Goal: Task Accomplishment & Management: Use online tool/utility

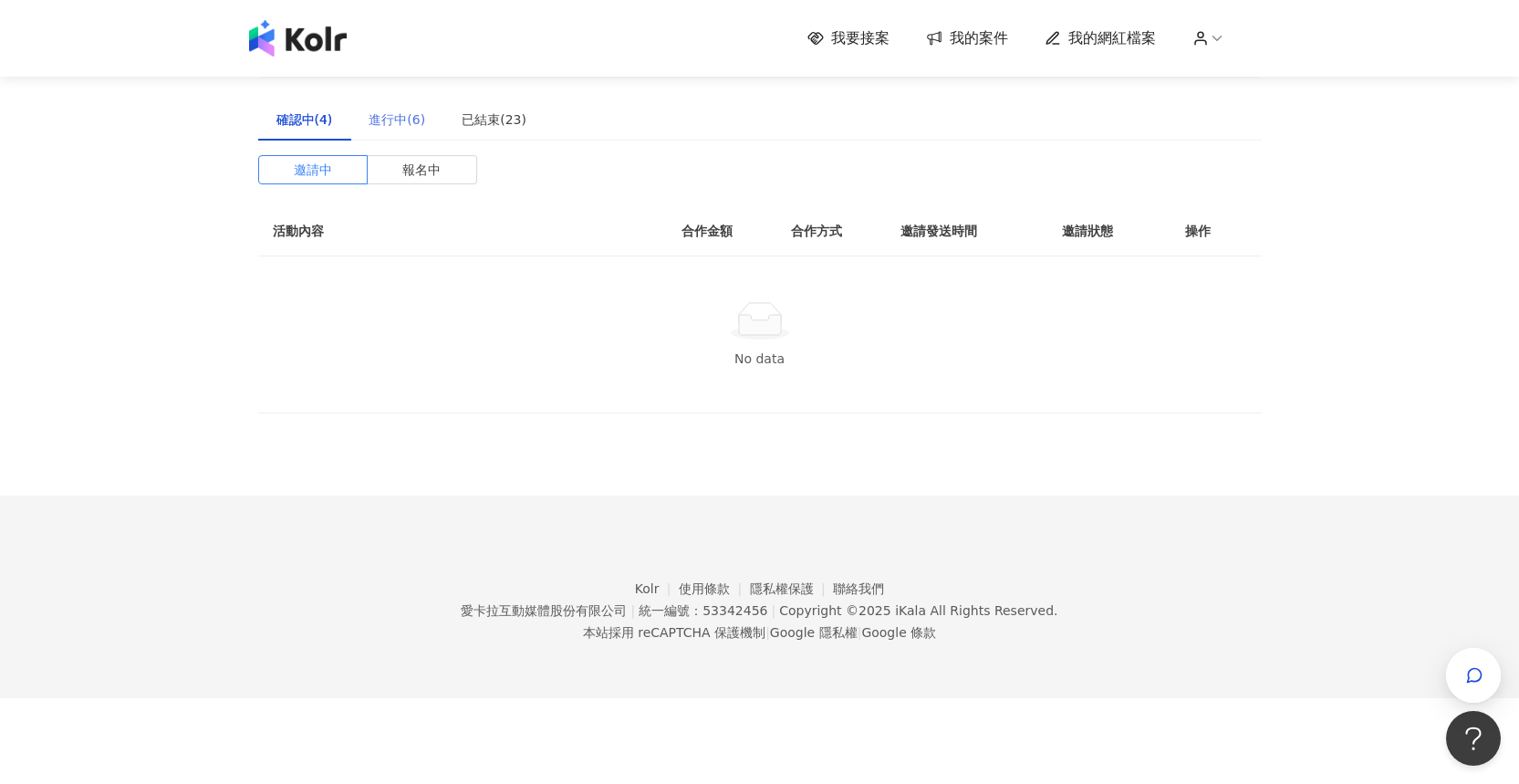
click at [420, 136] on div "進行中(6)" at bounding box center [397, 119] width 93 height 42
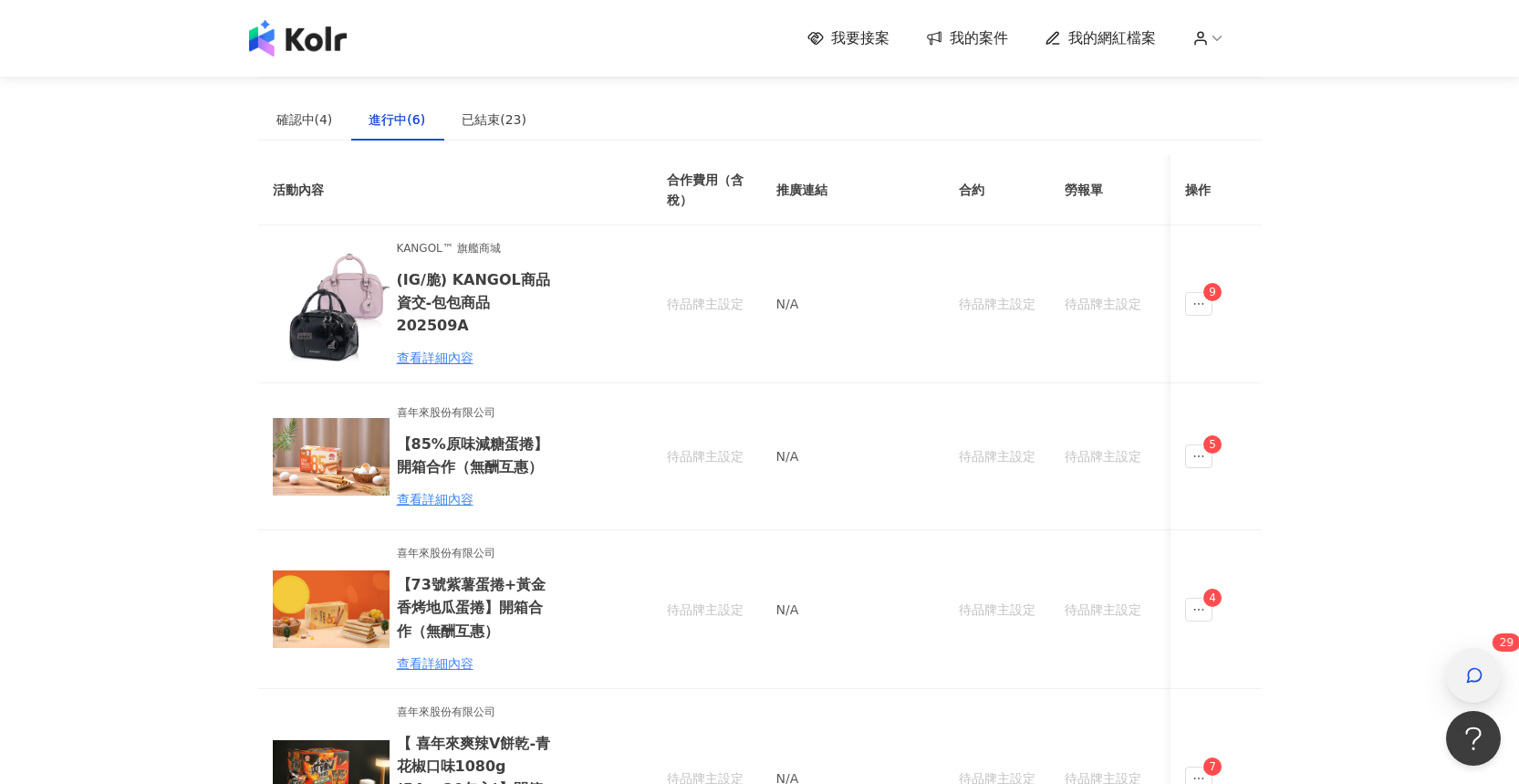
click at [1474, 694] on div "button" at bounding box center [1474, 676] width 24 height 41
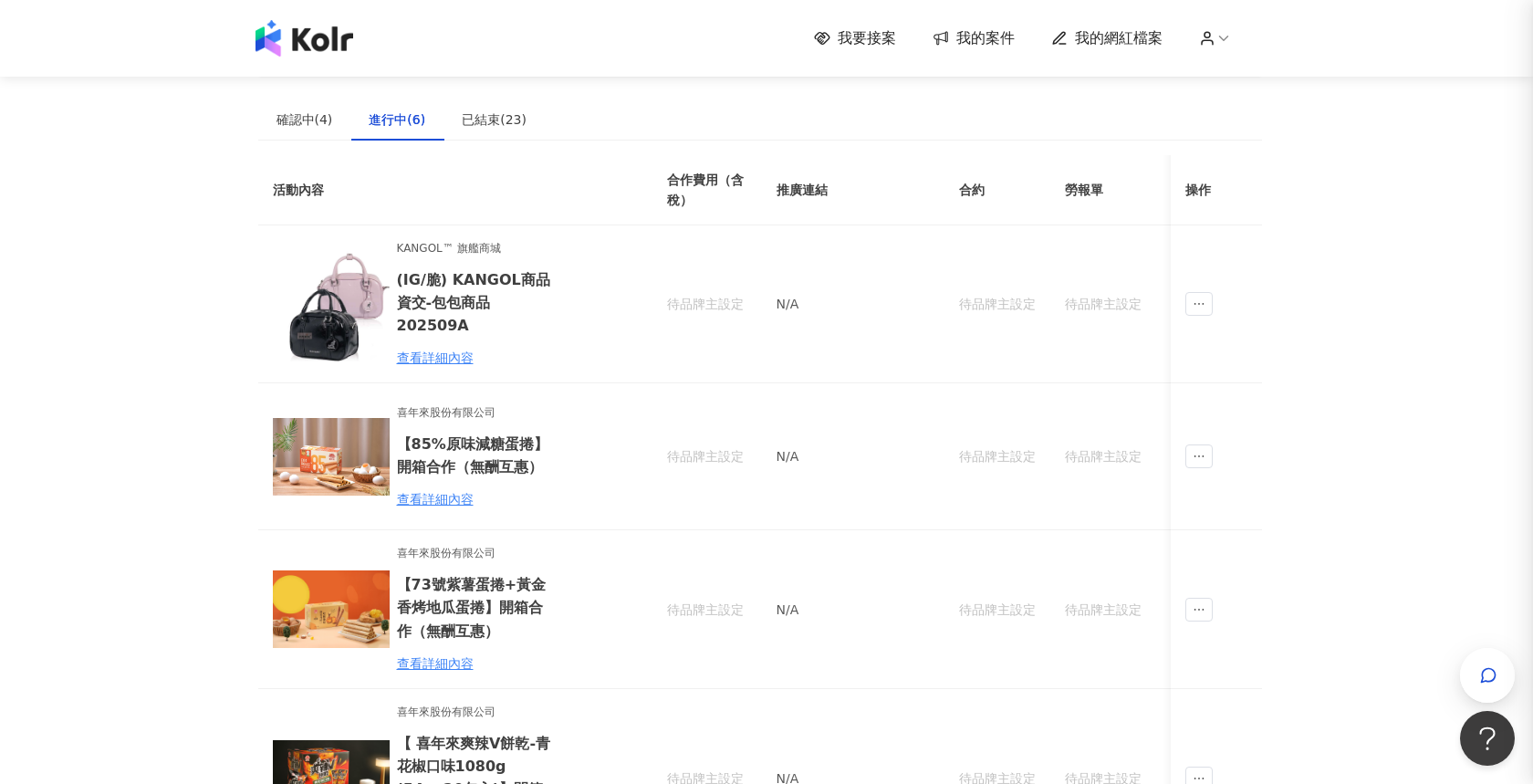
scroll to position [824, 0]
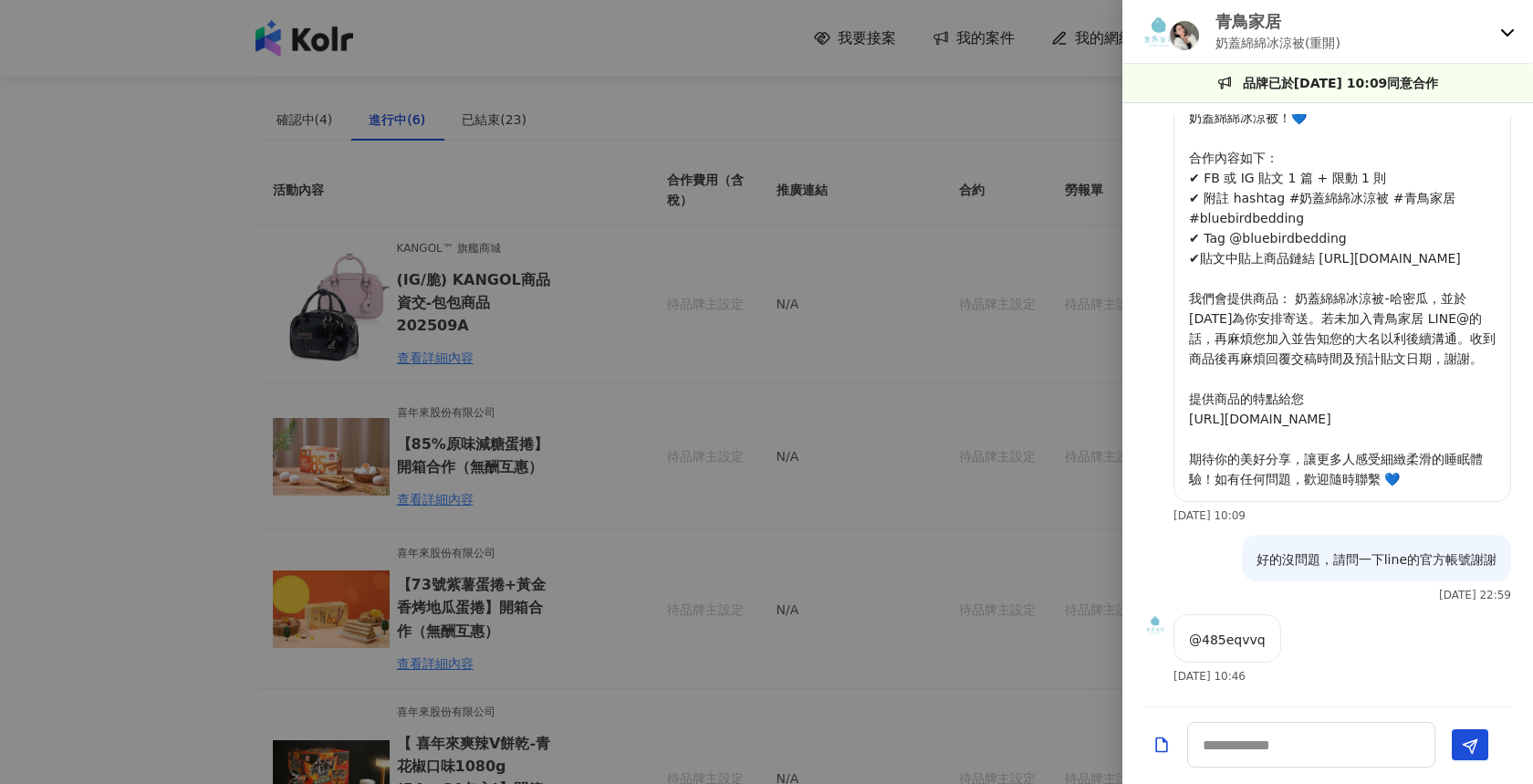
click at [1514, 37] on icon at bounding box center [1507, 32] width 15 height 15
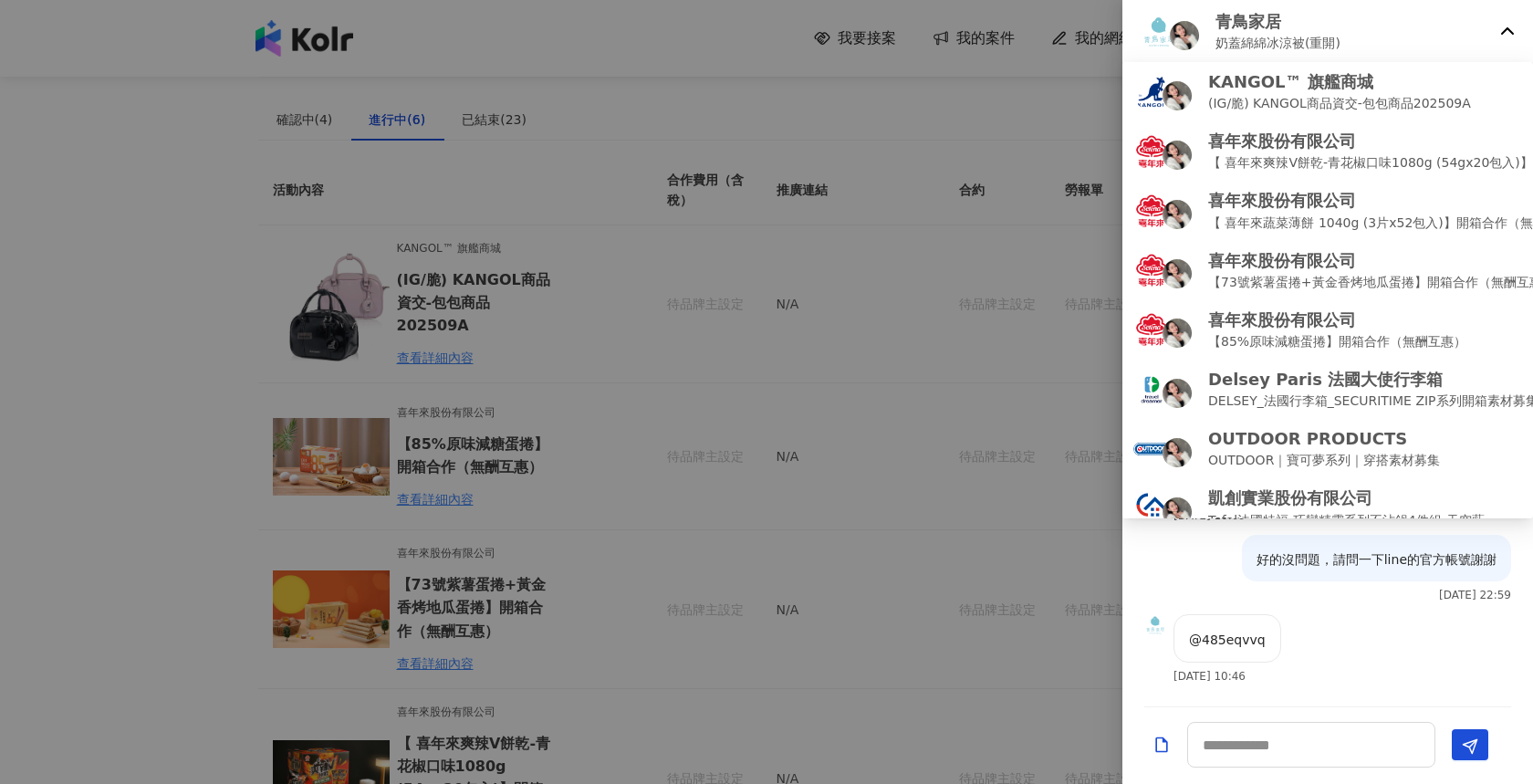
click at [1514, 37] on icon at bounding box center [1507, 32] width 15 height 15
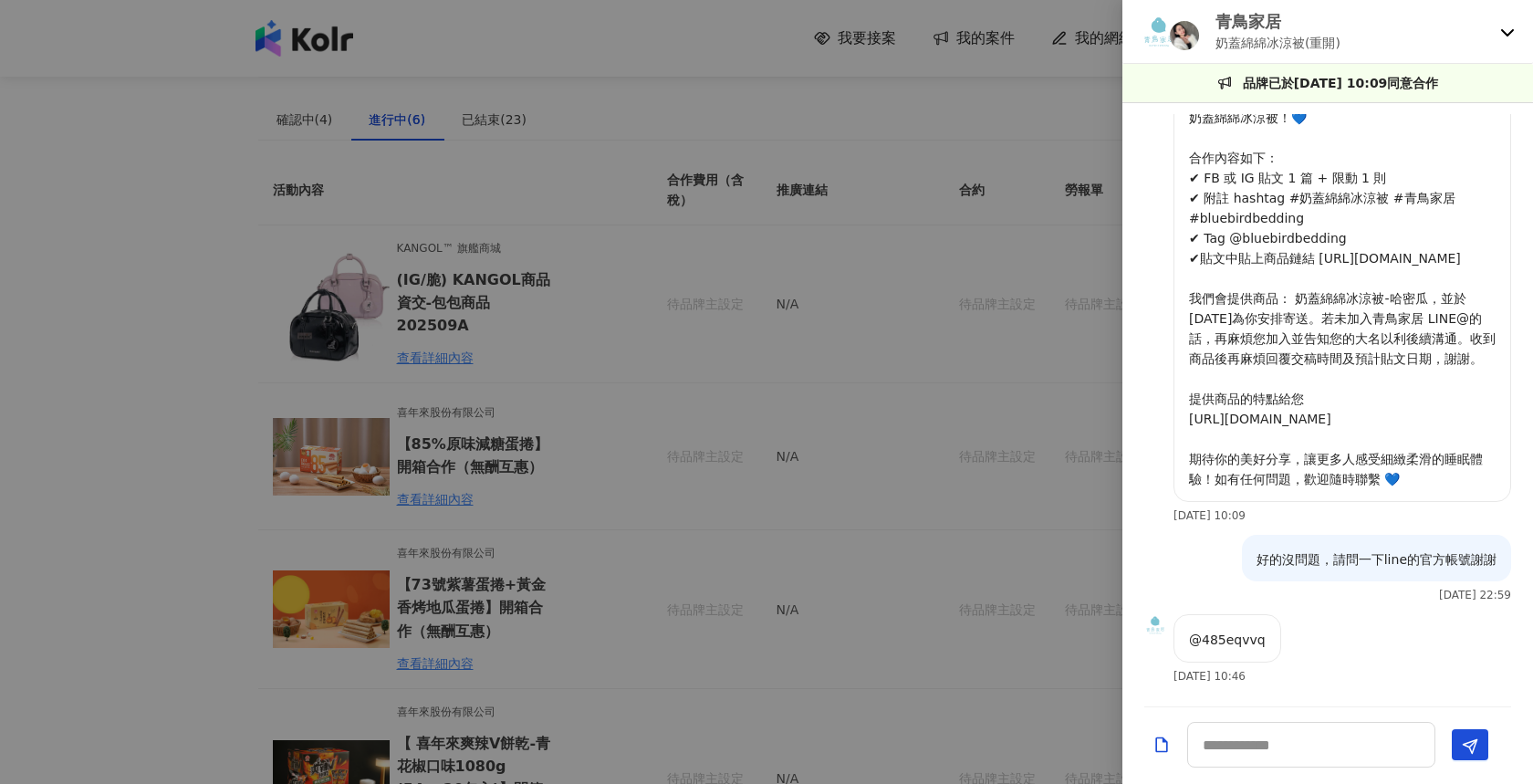
click at [1512, 28] on icon at bounding box center [1507, 32] width 15 height 15
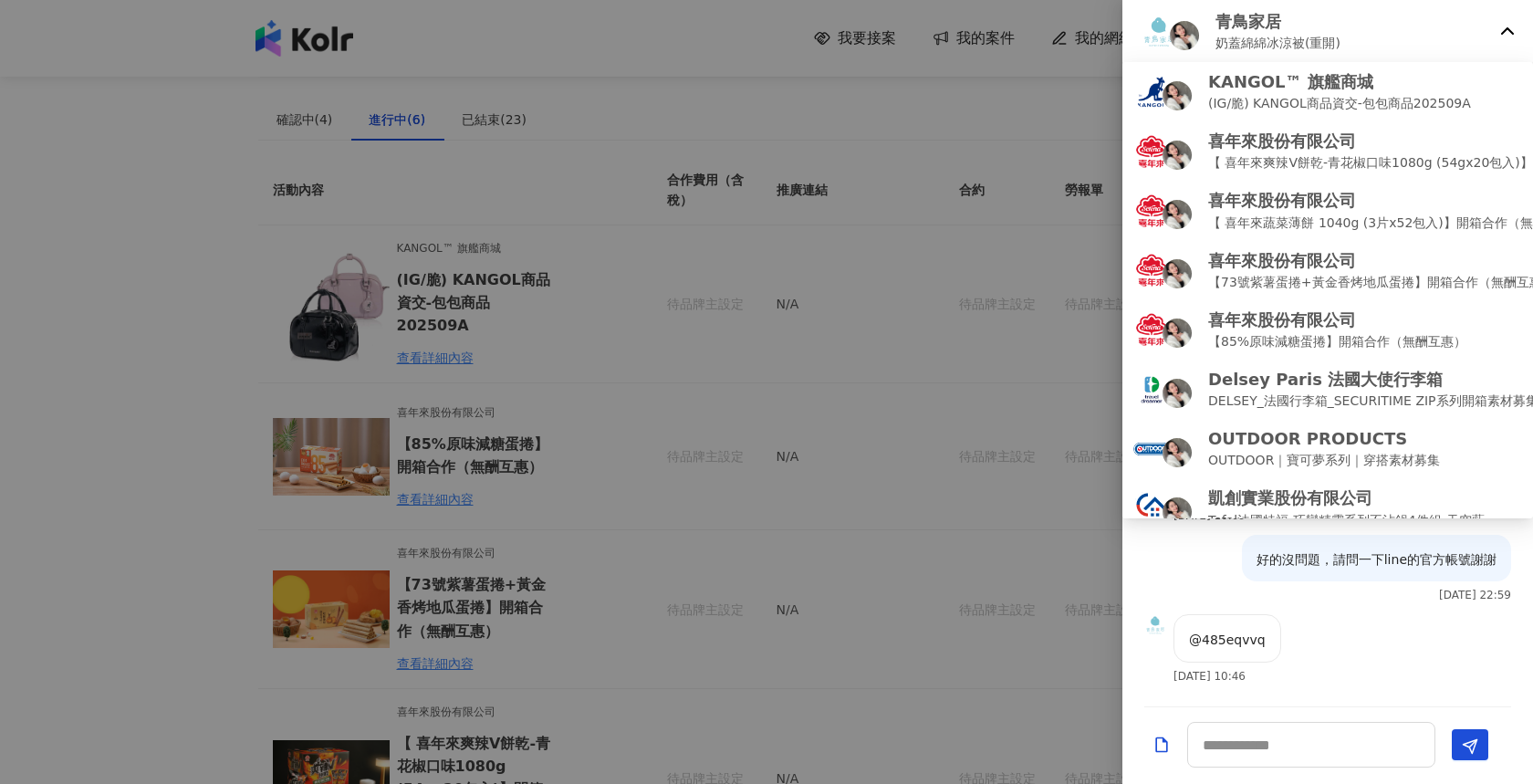
click at [1509, 29] on icon at bounding box center [1507, 32] width 15 height 15
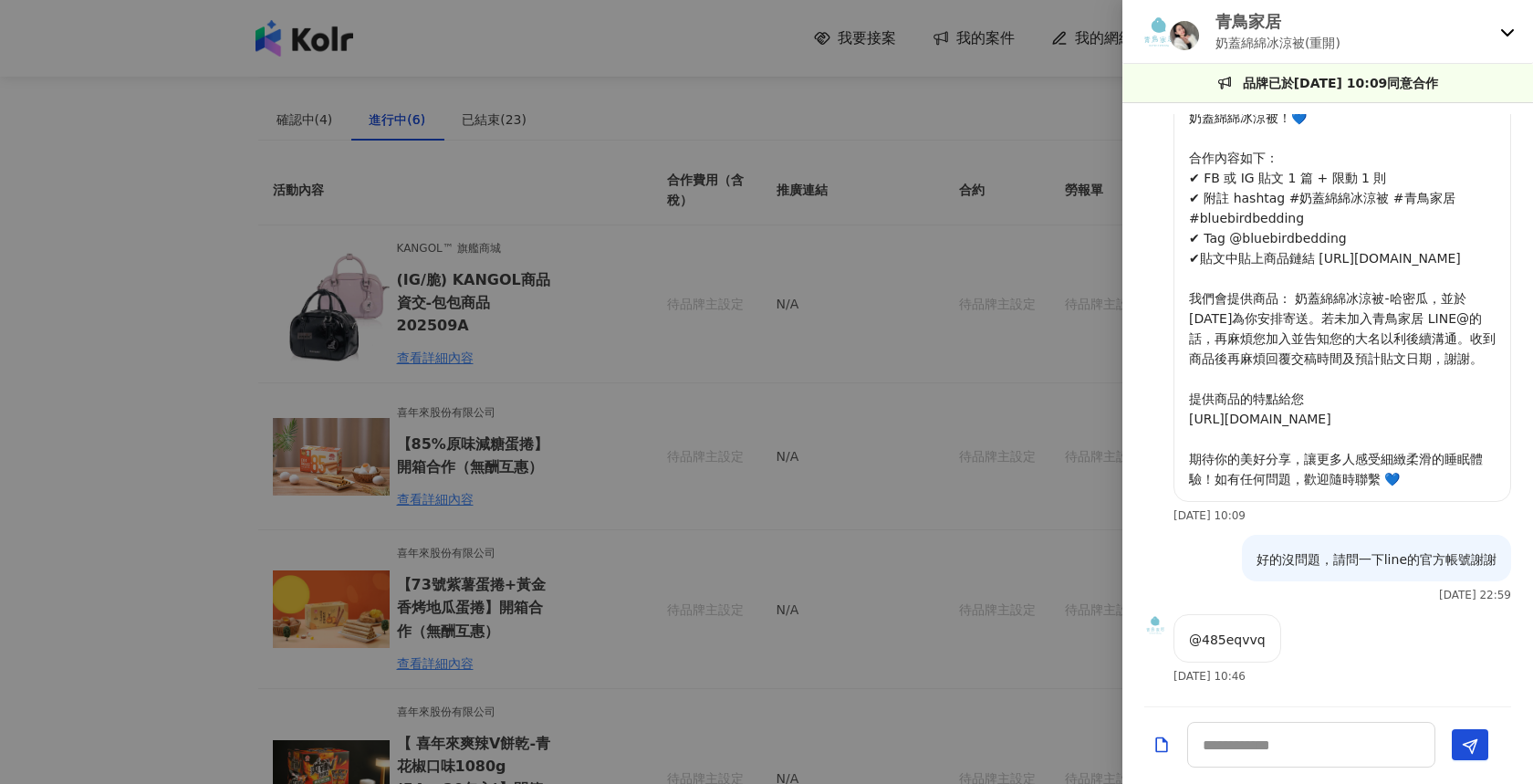
click at [1182, 30] on img at bounding box center [1185, 36] width 30 height 30
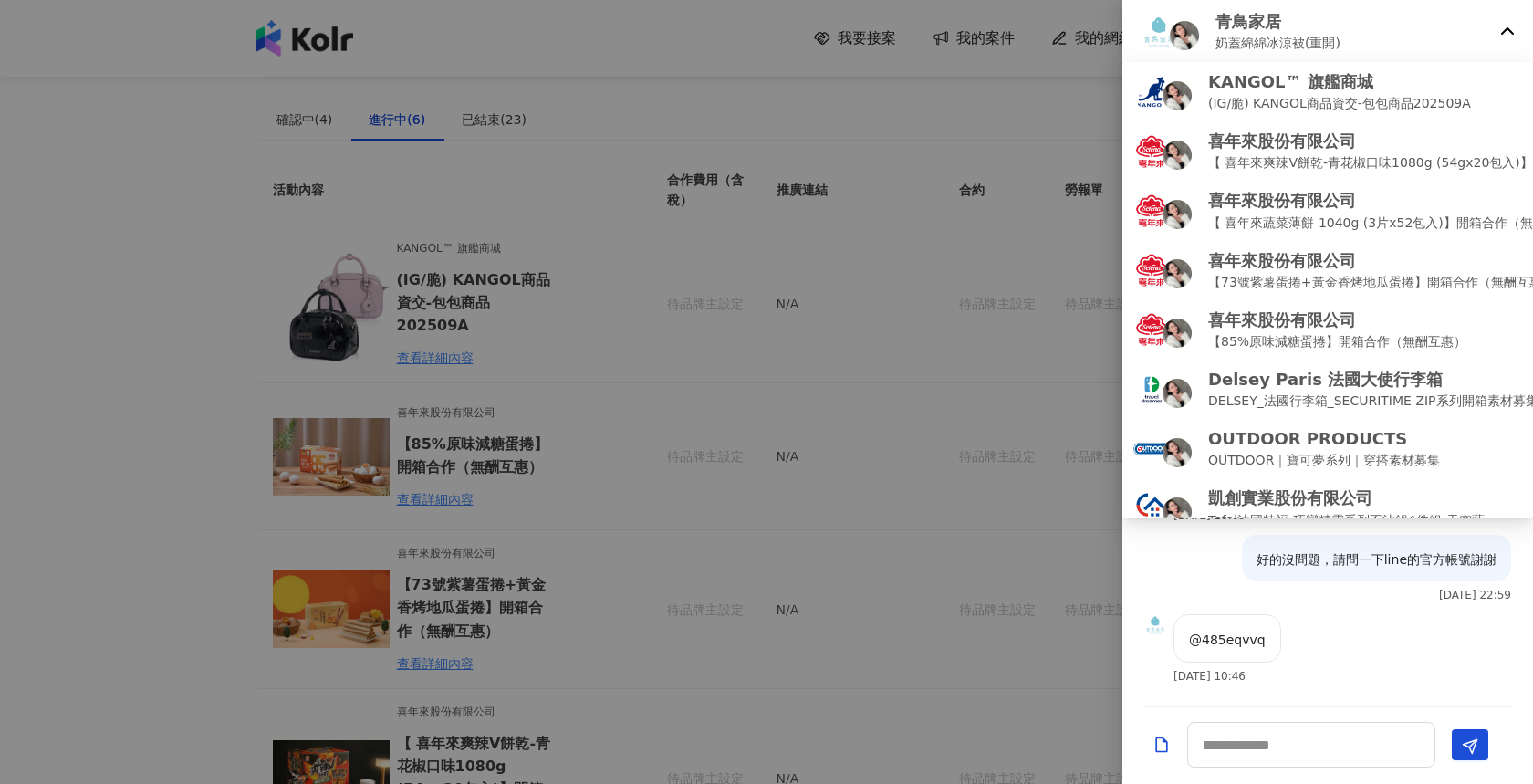
click at [1104, 40] on div at bounding box center [766, 392] width 1533 height 784
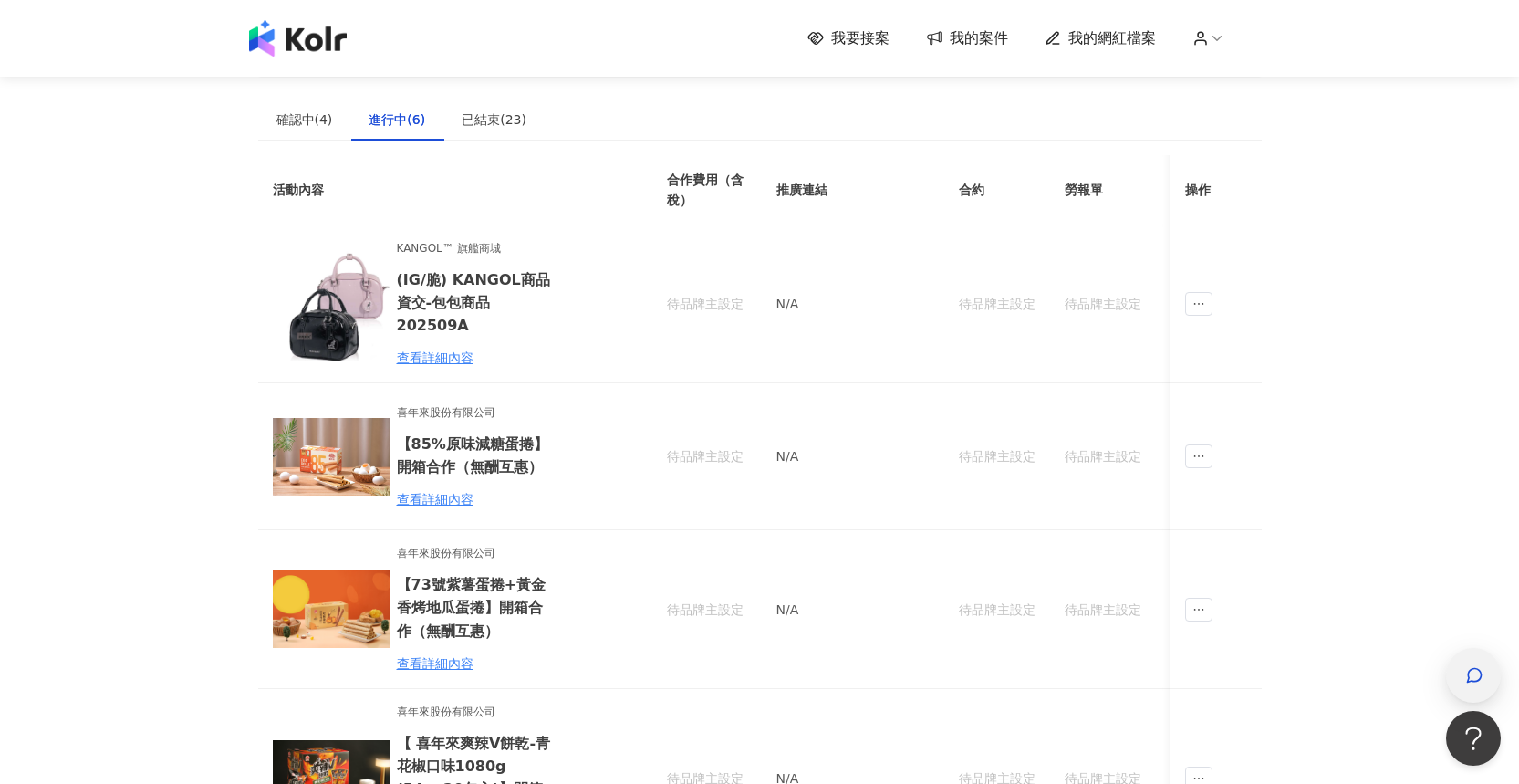
click at [1469, 685] on div "button" at bounding box center [1474, 676] width 24 height 41
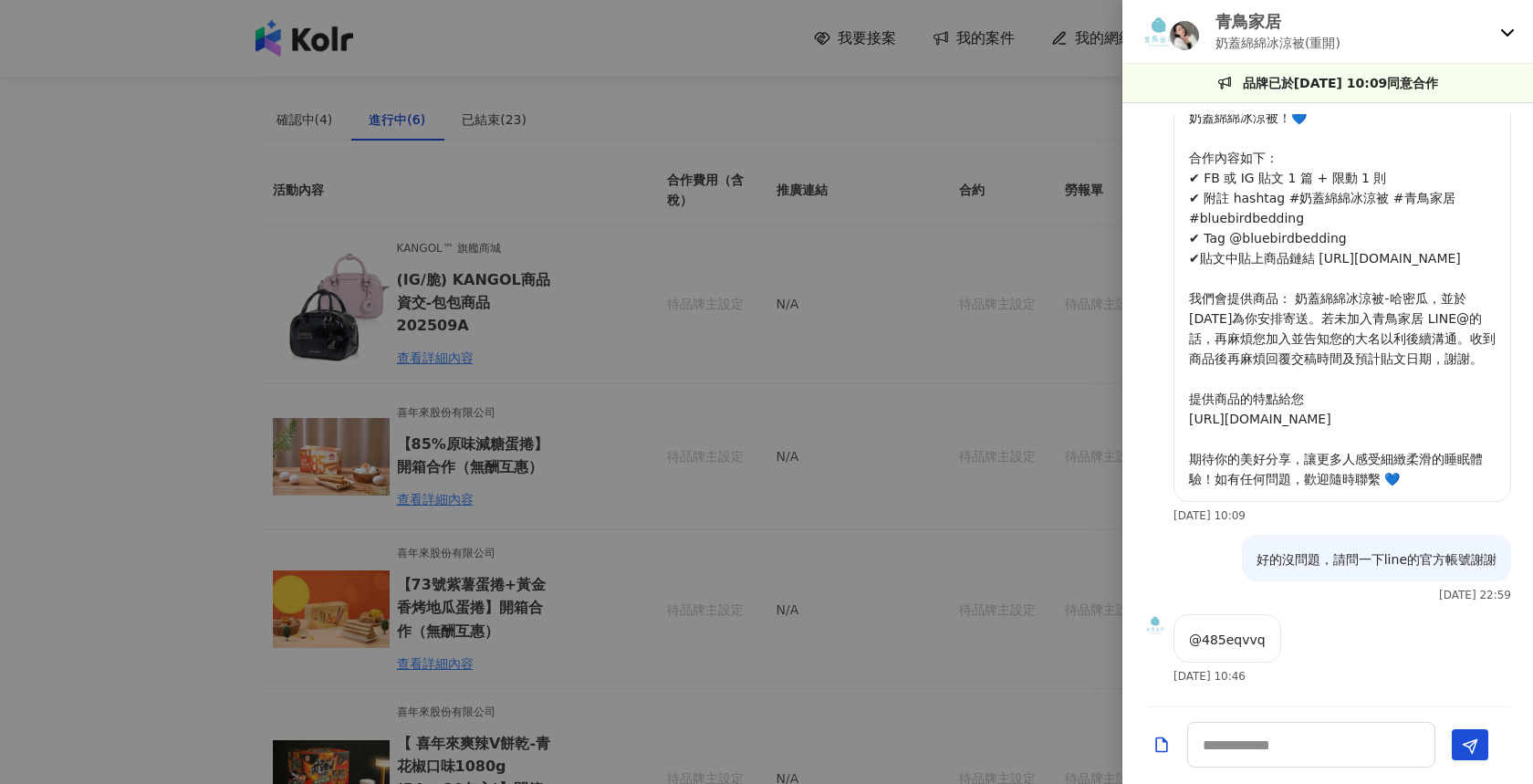
click at [1510, 31] on icon at bounding box center [1507, 32] width 15 height 15
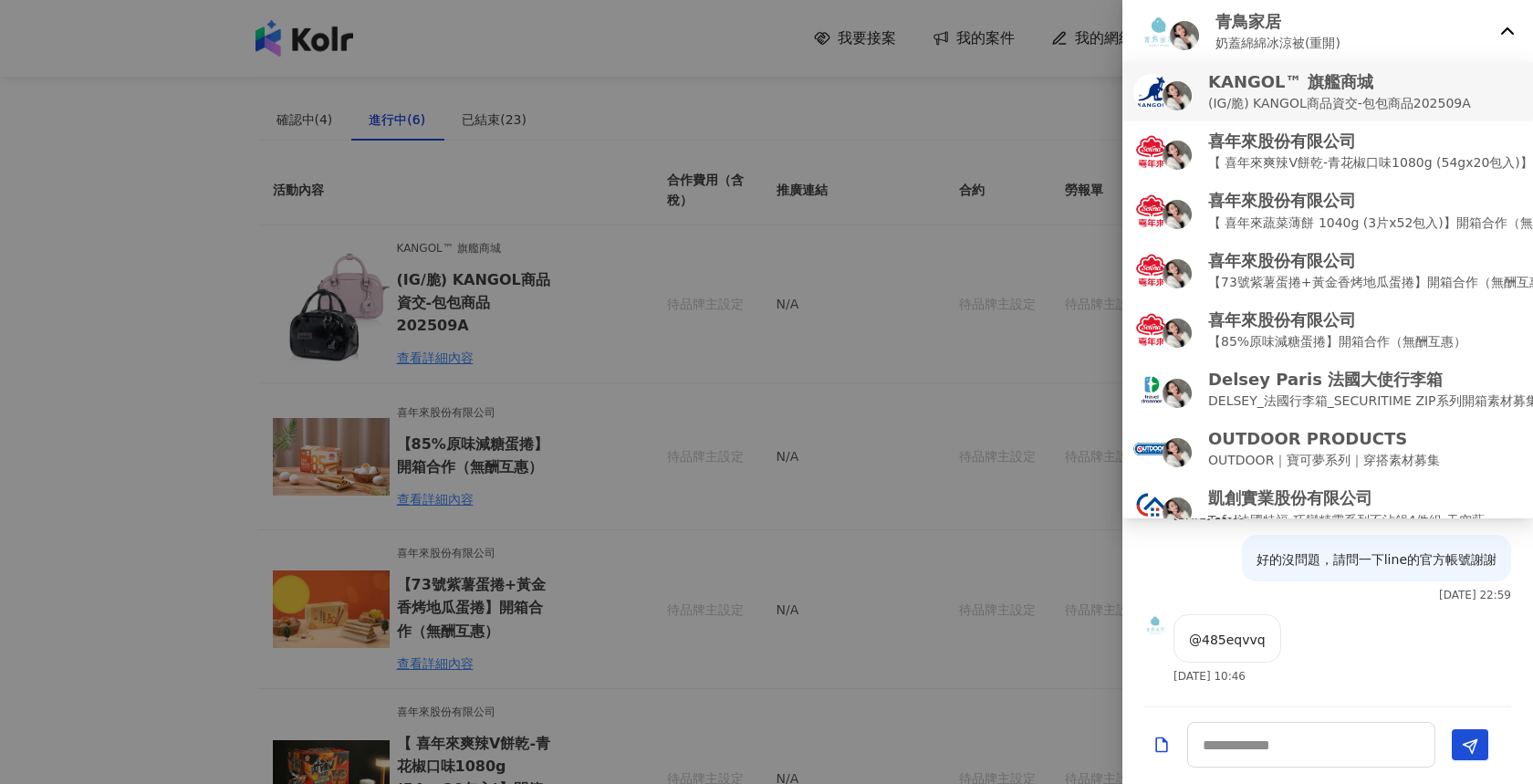
click at [1394, 79] on p "KANGOL™ 旗艦商城" at bounding box center [1340, 81] width 262 height 23
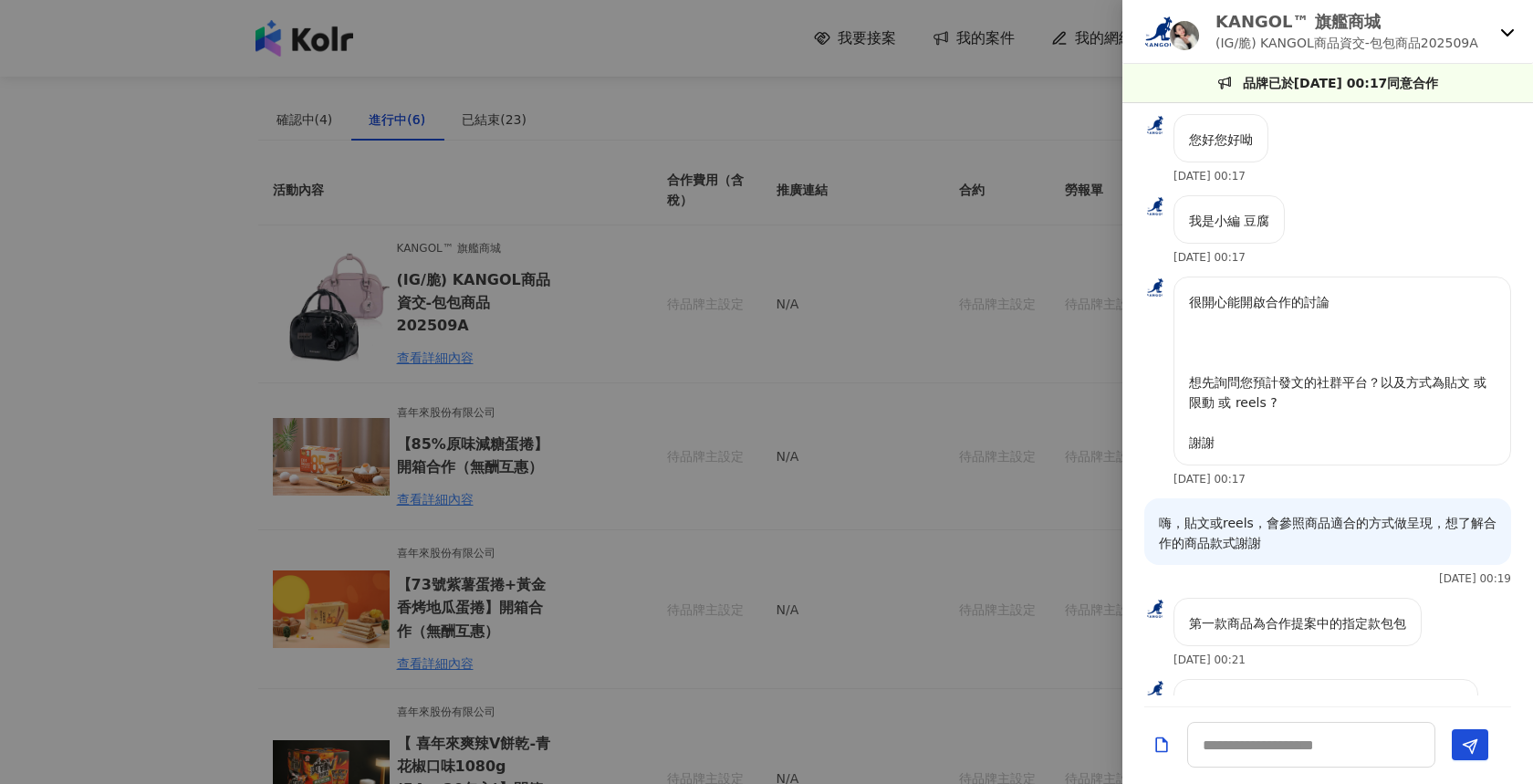
scroll to position [589, 0]
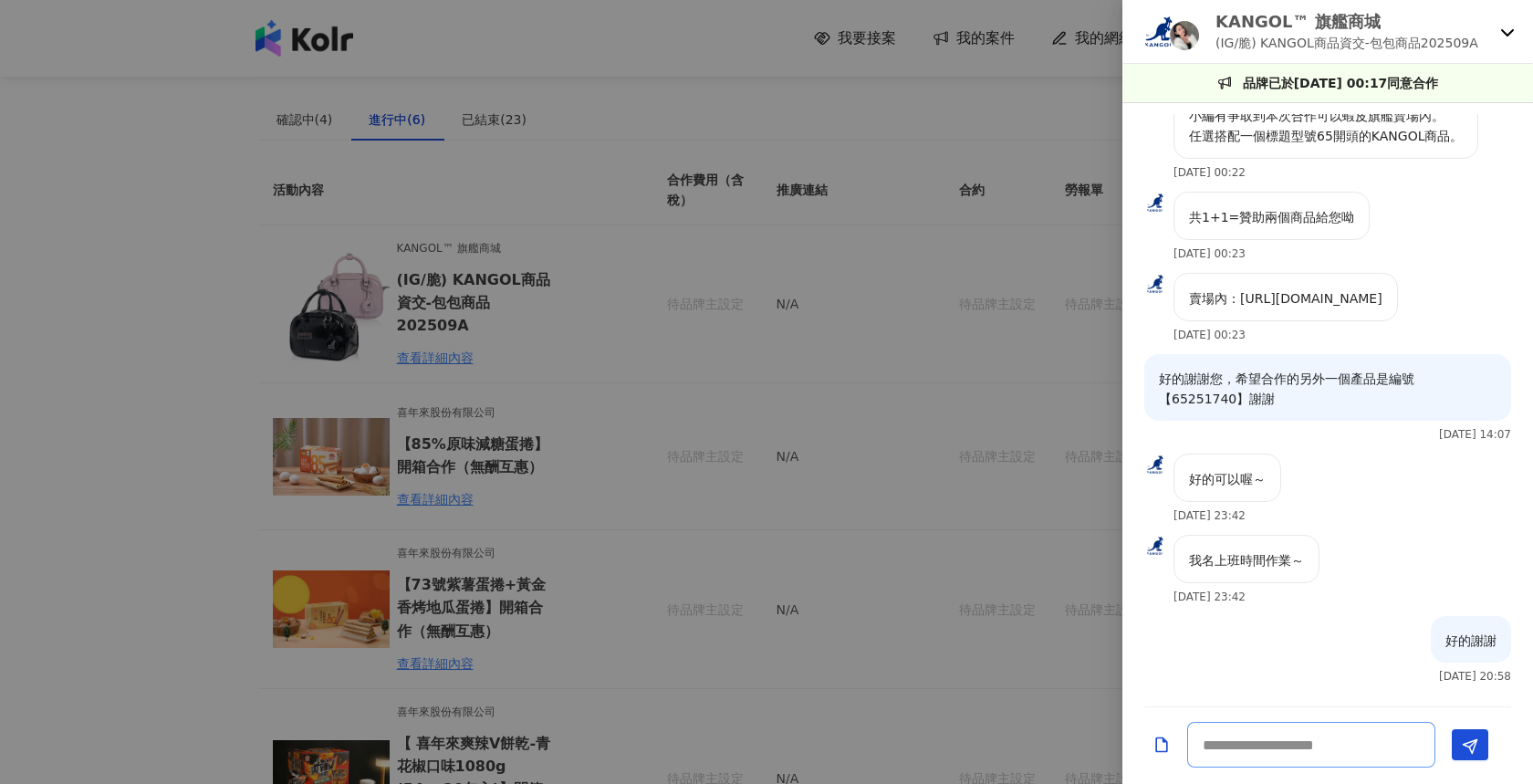
click at [1284, 755] on textarea at bounding box center [1312, 745] width 249 height 45
click at [1289, 736] on textarea at bounding box center [1312, 745] width 249 height 45
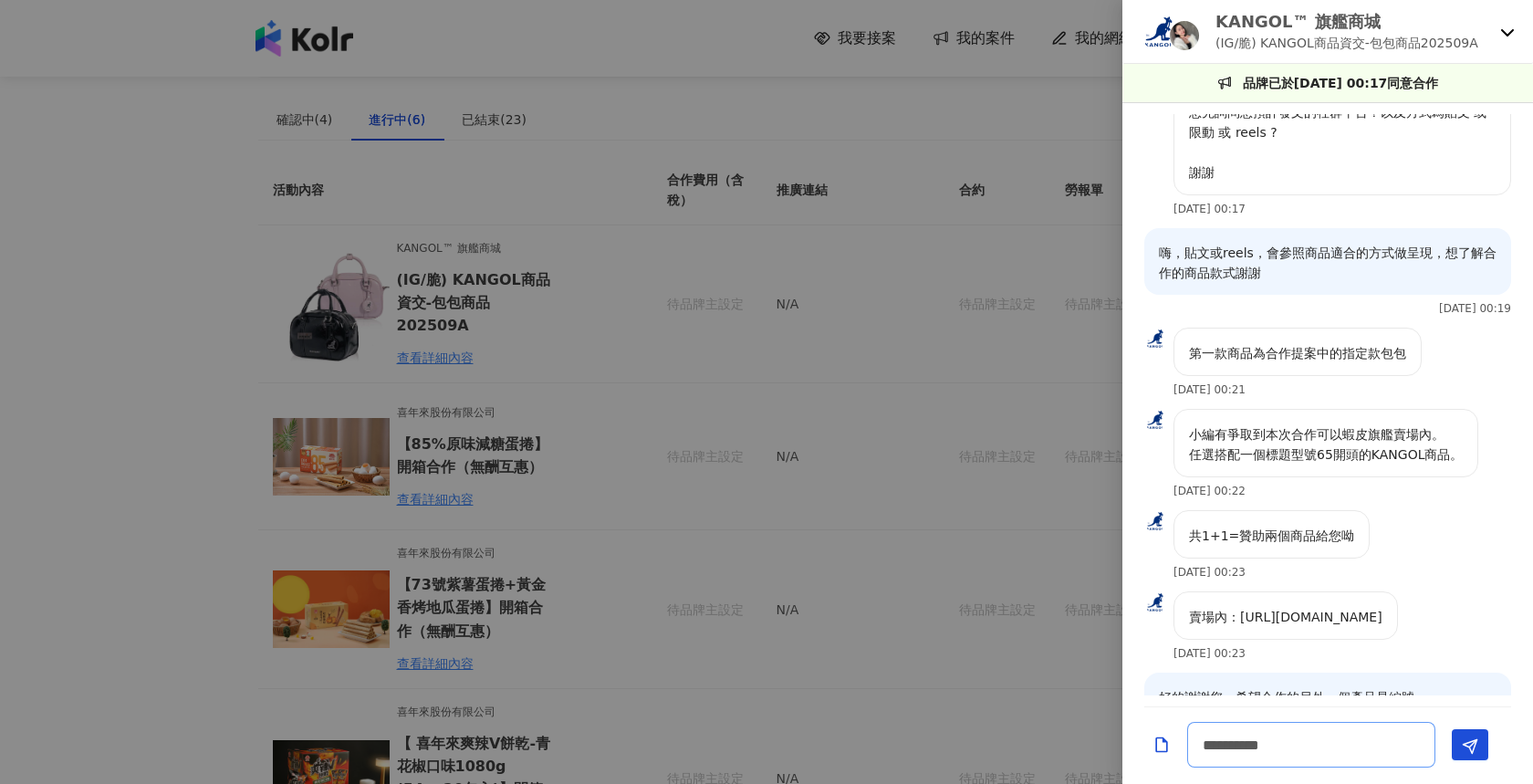
scroll to position [100, 0]
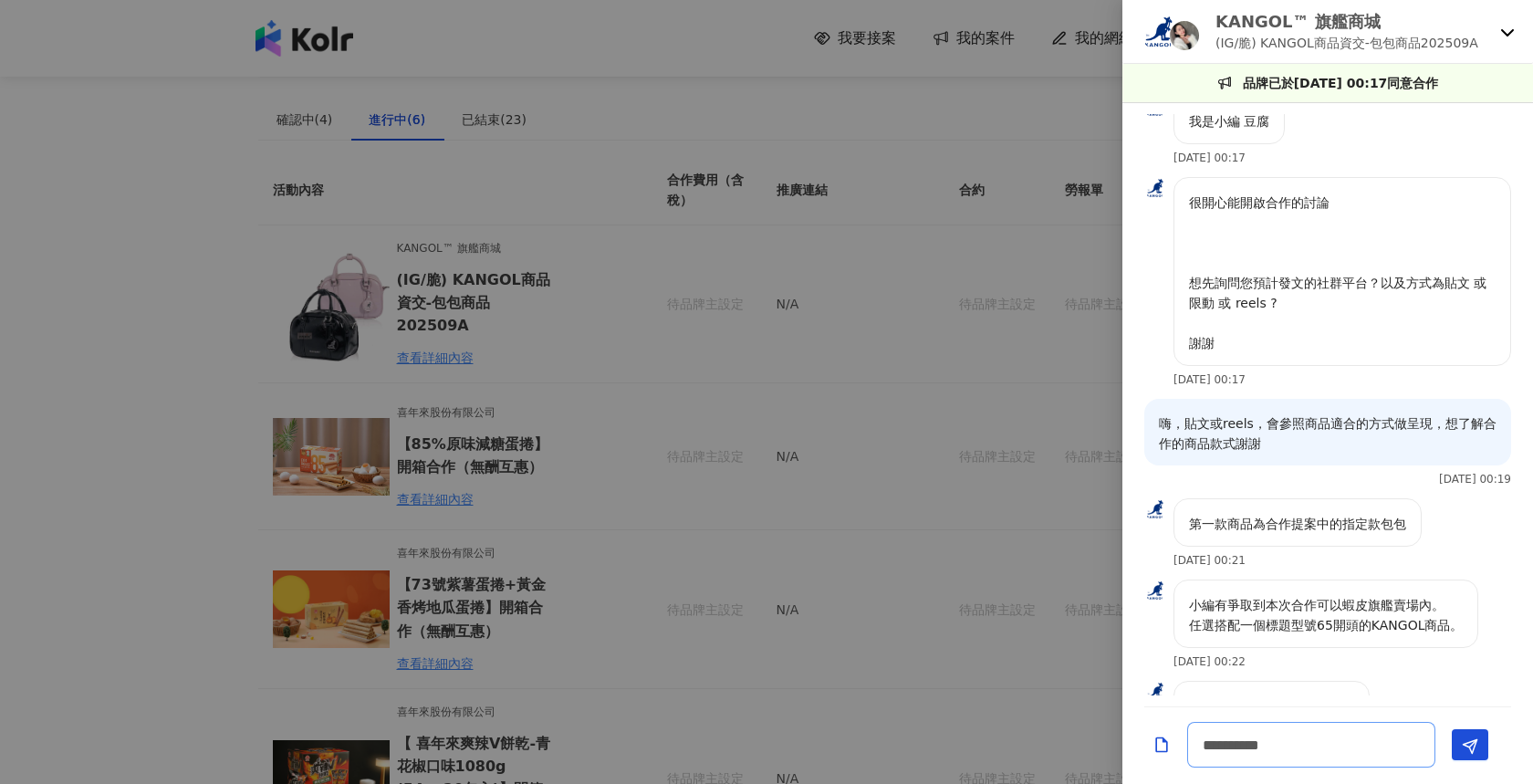
click at [1374, 754] on textarea "**********" at bounding box center [1312, 745] width 249 height 45
drag, startPoint x: 1356, startPoint y: 730, endPoint x: 1408, endPoint y: 727, distance: 52.1
click at [1408, 727] on textarea "**********" at bounding box center [1312, 736] width 249 height 62
click at [1316, 727] on textarea "**********" at bounding box center [1312, 736] width 249 height 62
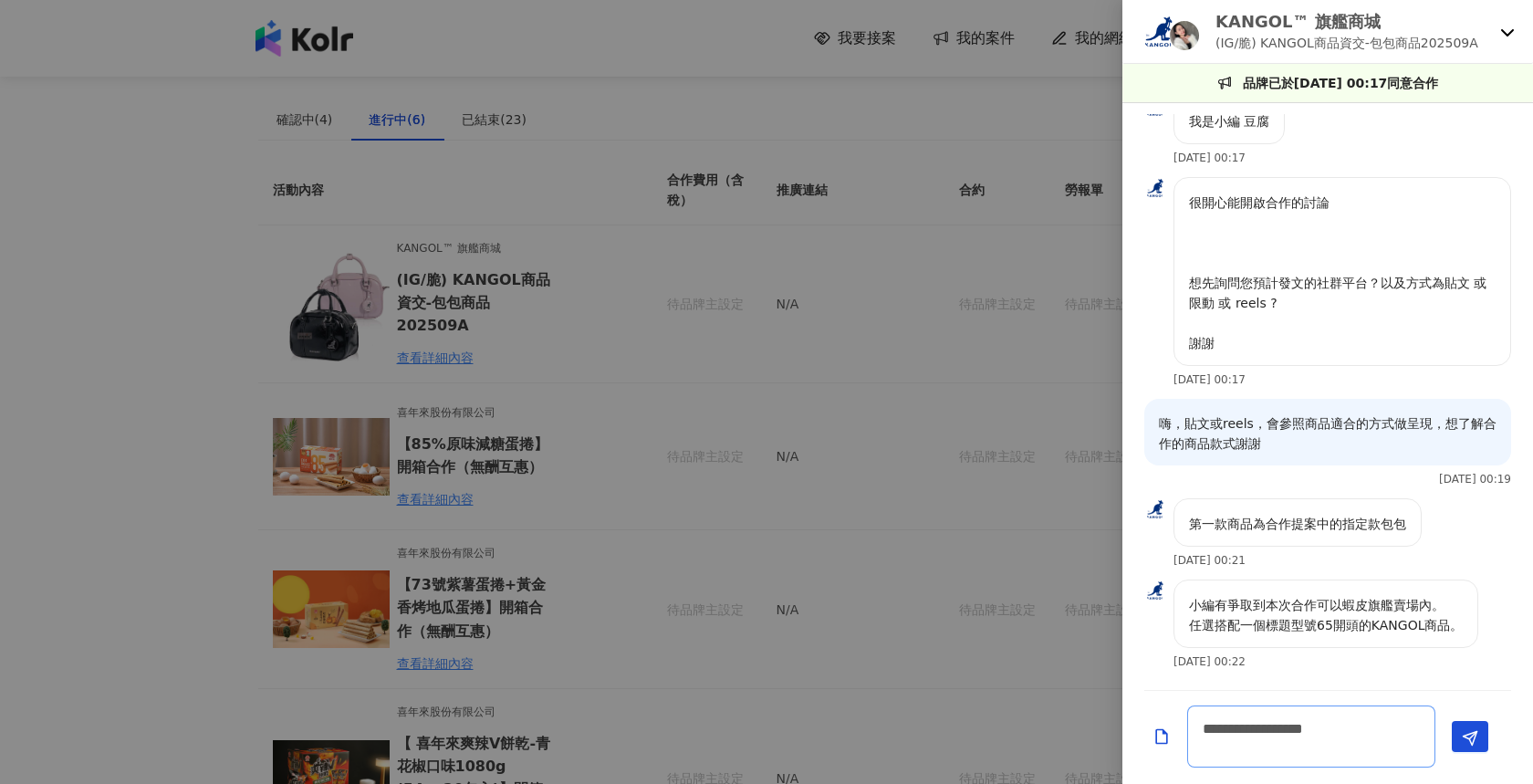
click at [1404, 735] on textarea "**********" at bounding box center [1312, 736] width 249 height 62
type textarea "**********"
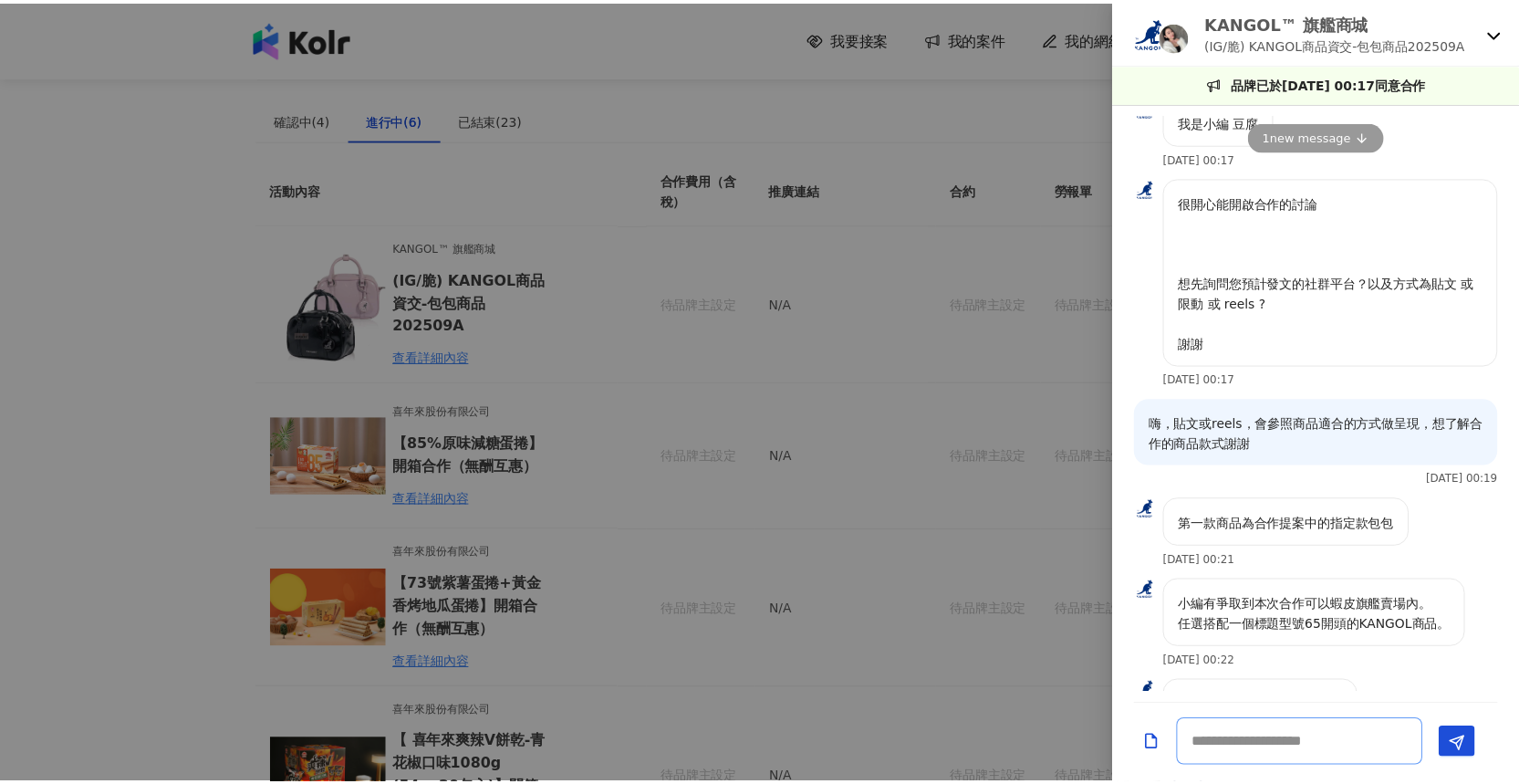
scroll to position [670, 0]
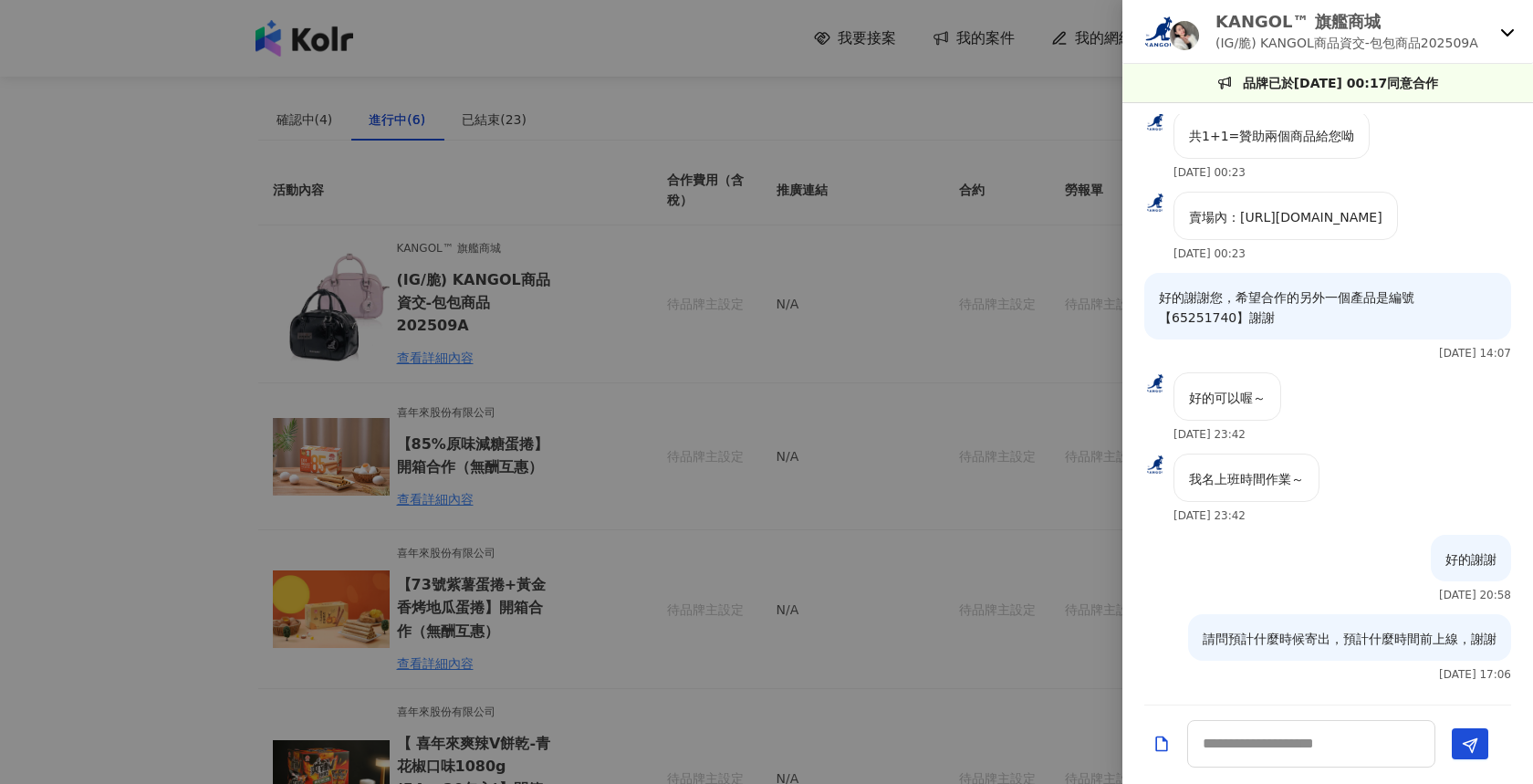
click at [865, 450] on div at bounding box center [766, 392] width 1533 height 784
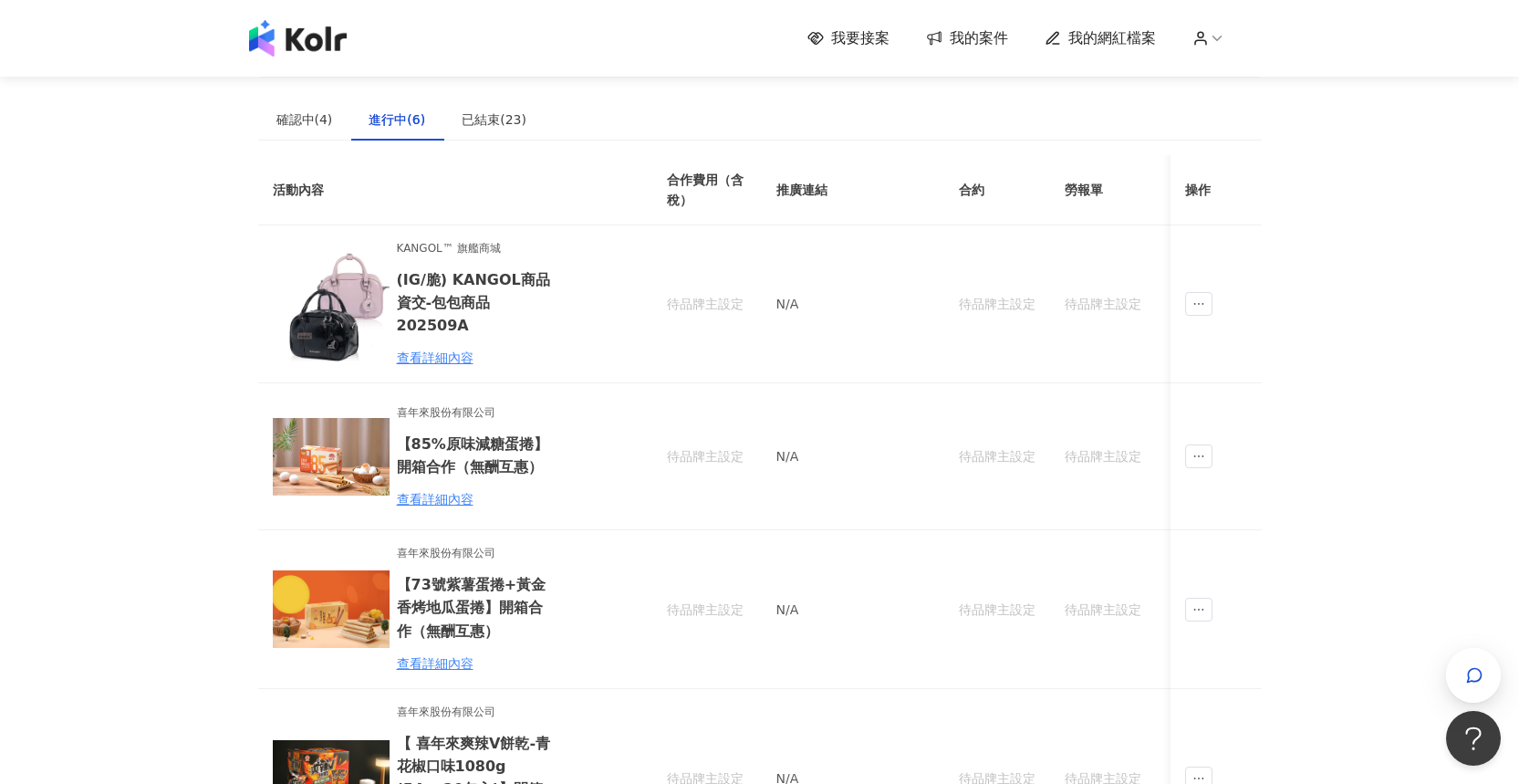
click at [274, 51] on img at bounding box center [298, 37] width 98 height 36
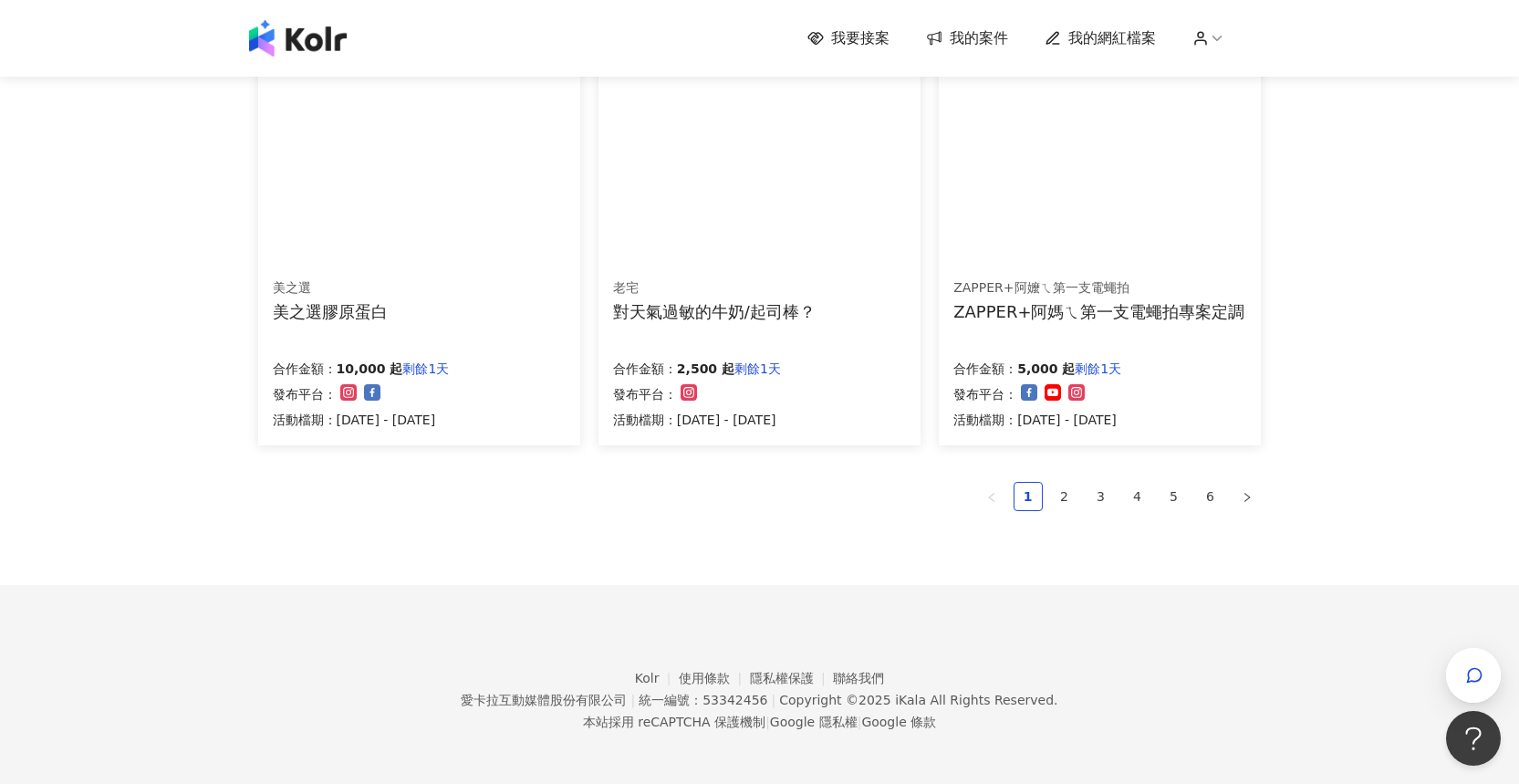
scroll to position [983, 0]
